Goal: Information Seeking & Learning: Learn about a topic

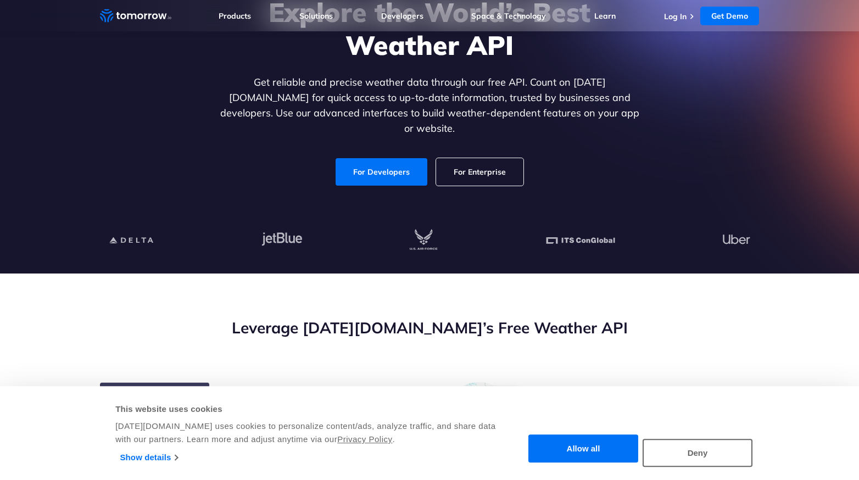
scroll to position [122, 0]
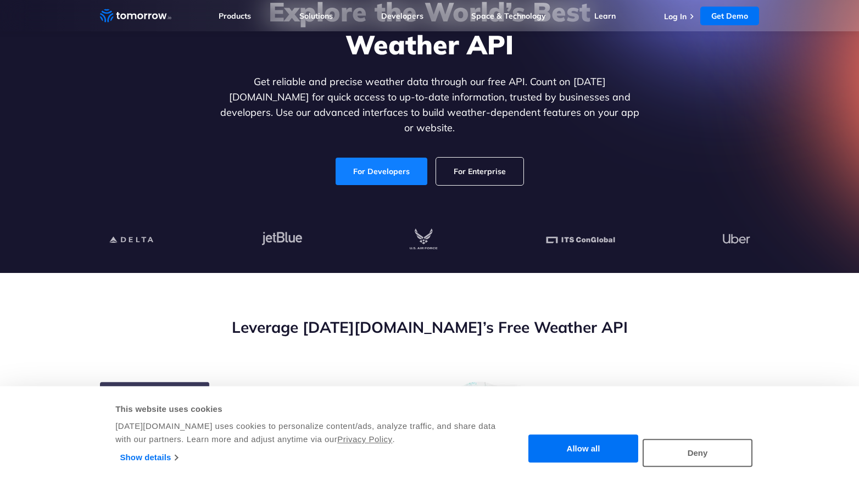
click at [391, 158] on link "For Developers" at bounding box center [382, 171] width 92 height 27
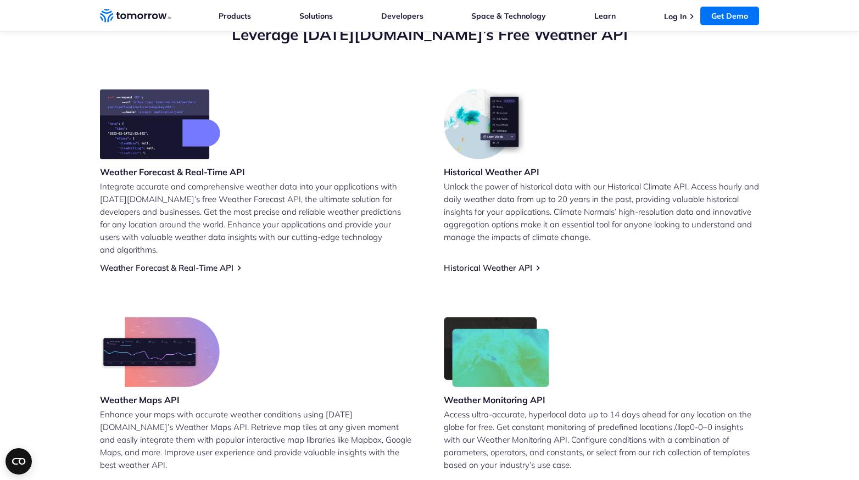
scroll to position [475, 0]
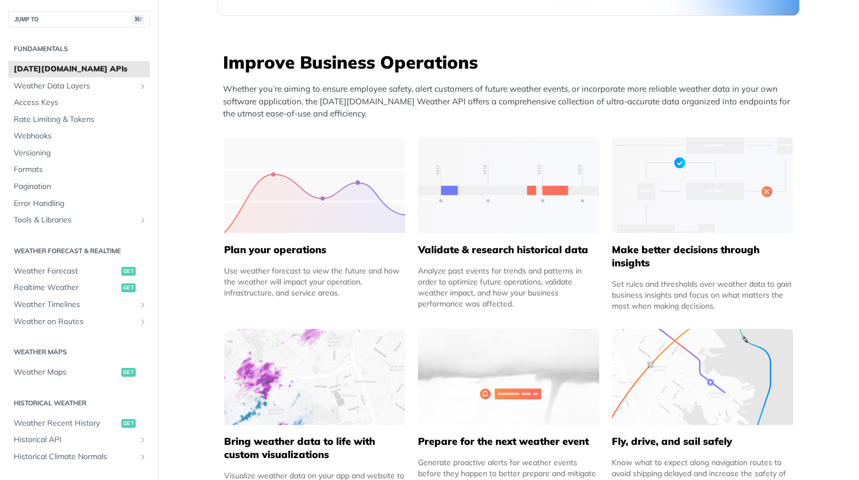
scroll to position [655, 0]
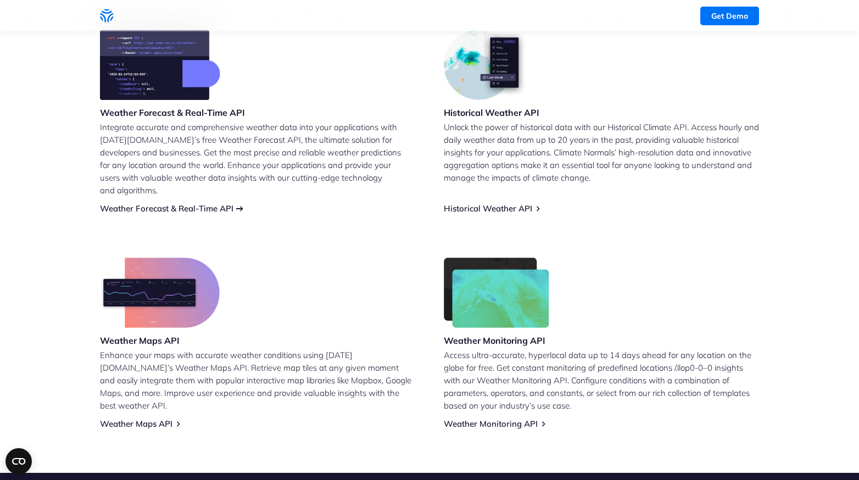
click at [163, 203] on link "Weather Forecast & Real-Time API" at bounding box center [166, 208] width 133 height 10
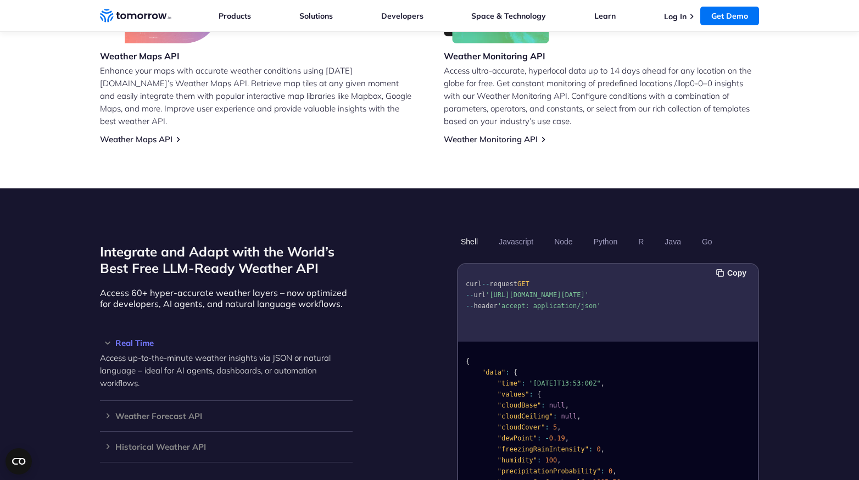
scroll to position [992, 0]
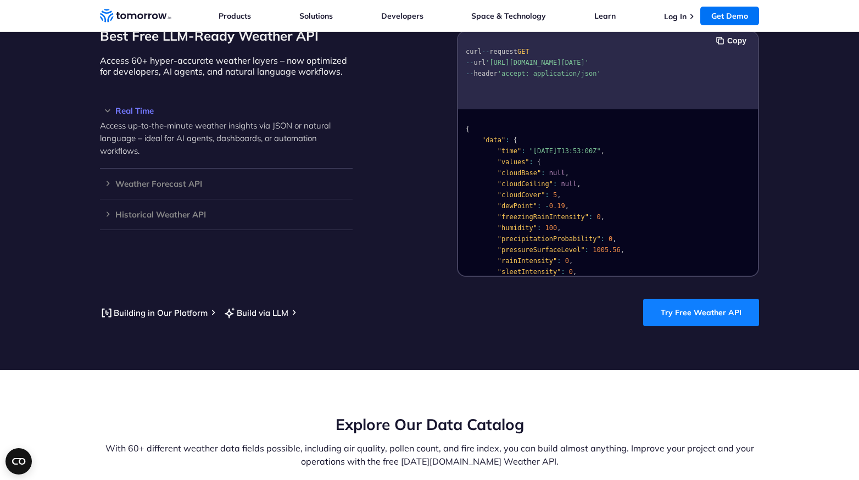
click at [678, 299] on link "Try Free Weather API" at bounding box center [701, 312] width 116 height 27
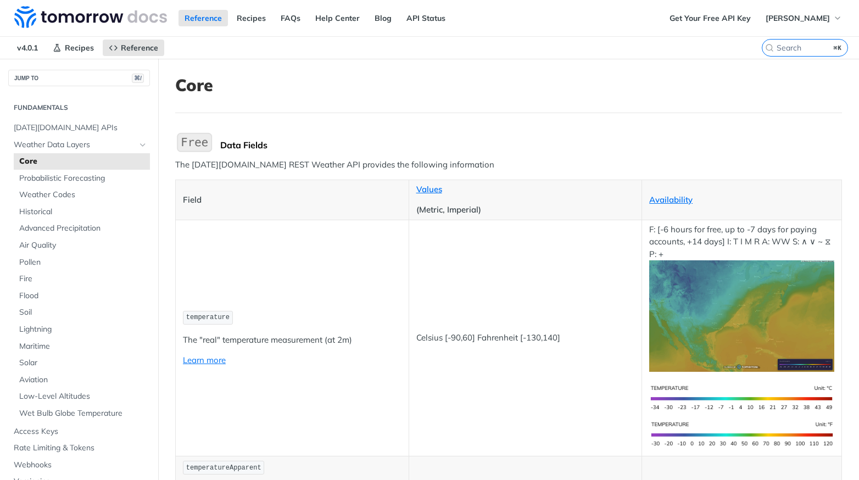
scroll to position [314, 0]
